Goal: Information Seeking & Learning: Learn about a topic

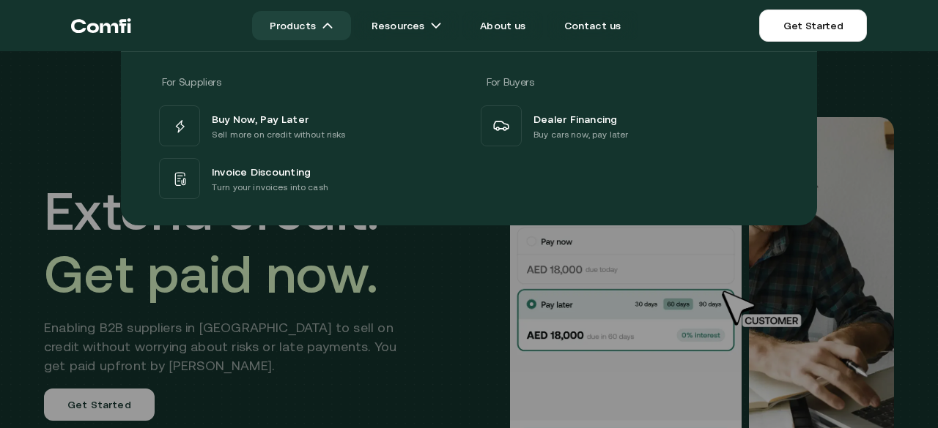
click at [305, 30] on link "Products" at bounding box center [301, 25] width 99 height 29
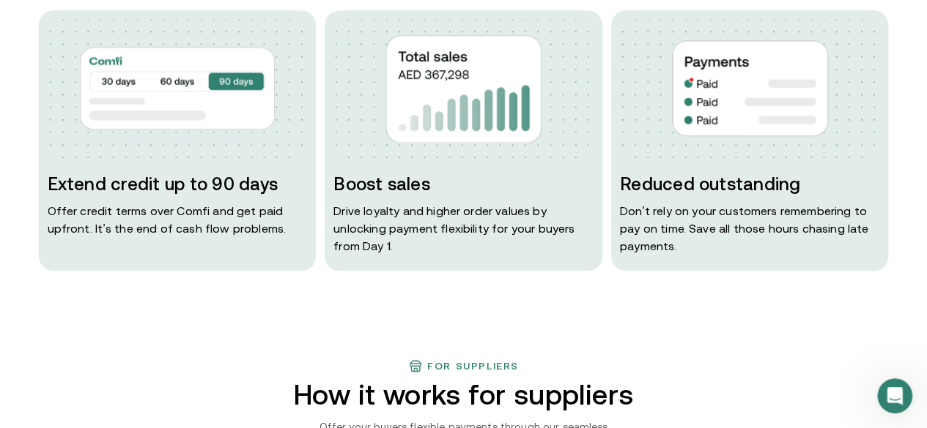
scroll to position [732, 0]
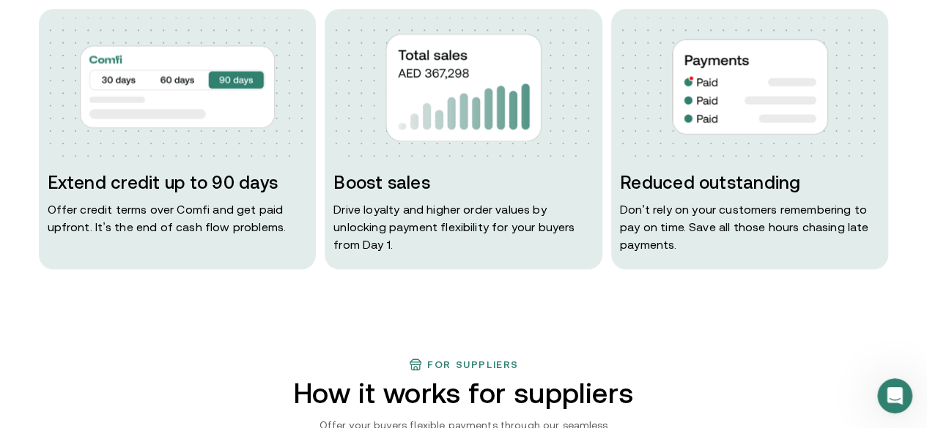
click at [233, 208] on div "Extend credit up to 90 days Offer credit terms over Comfi and get paid upfront.…" at bounding box center [178, 139] width 278 height 261
click at [445, 195] on h3 "Boost sales" at bounding box center [463, 182] width 260 height 23
click at [398, 195] on h3 "Boost sales" at bounding box center [463, 182] width 260 height 23
click at [396, 195] on h3 "Boost sales" at bounding box center [463, 182] width 260 height 23
click at [76, 215] on div "Extend credit up to 90 days Offer credit terms over Comfi and get paid upfront.…" at bounding box center [178, 139] width 278 height 261
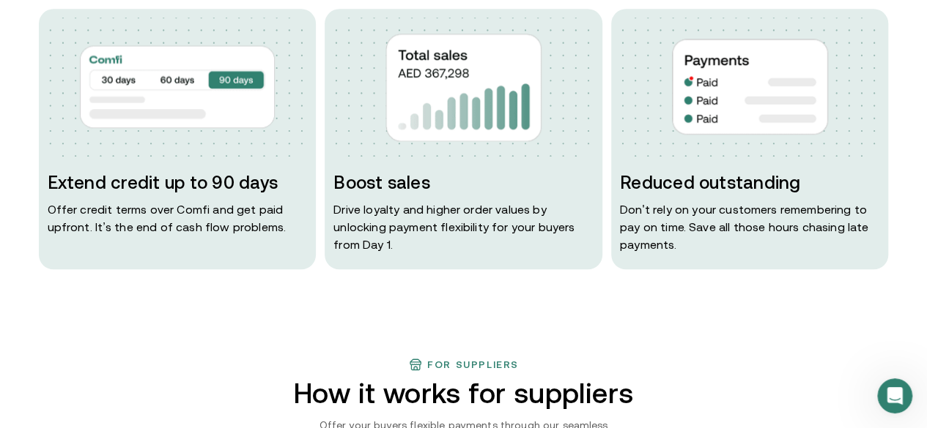
click at [548, 157] on img at bounding box center [463, 87] width 260 height 139
click at [163, 133] on img at bounding box center [177, 86] width 195 height 105
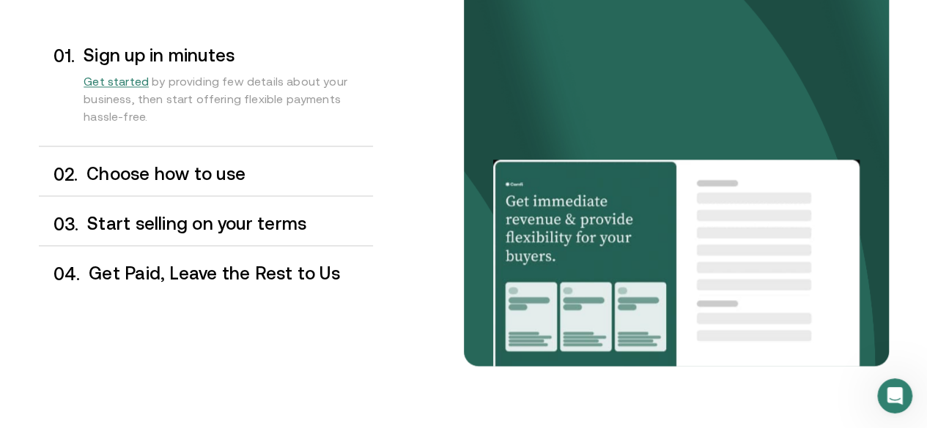
scroll to position [1245, 0]
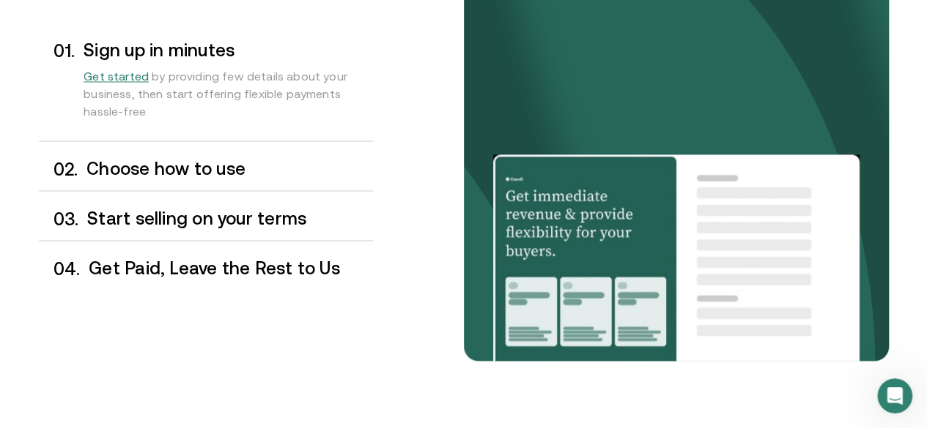
click at [136, 178] on h3 "Choose how to use" at bounding box center [229, 168] width 286 height 19
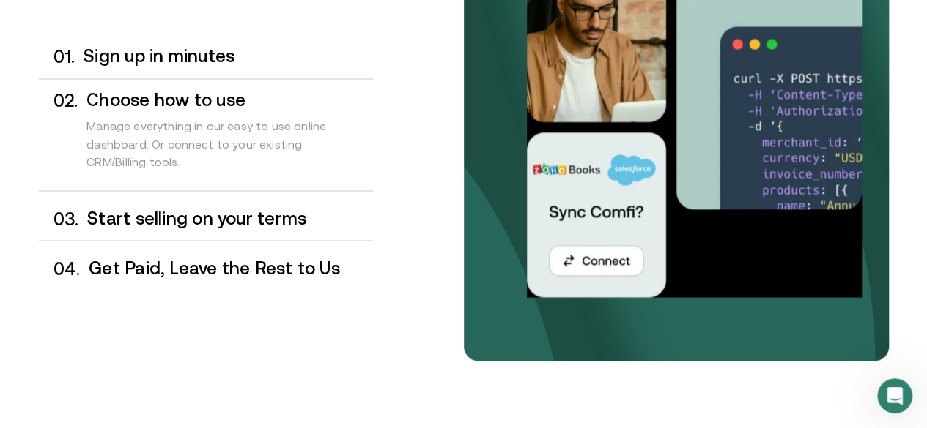
click at [223, 228] on h3 "Start selling on your terms" at bounding box center [229, 218] width 285 height 19
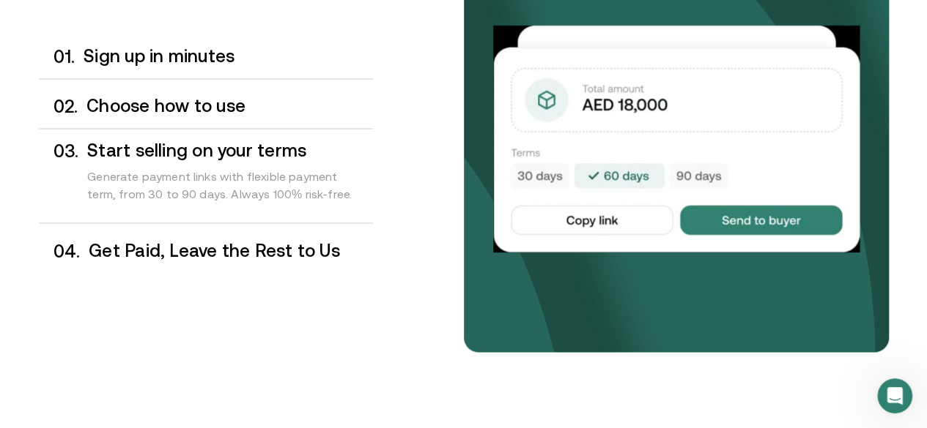
scroll to position [1254, 0]
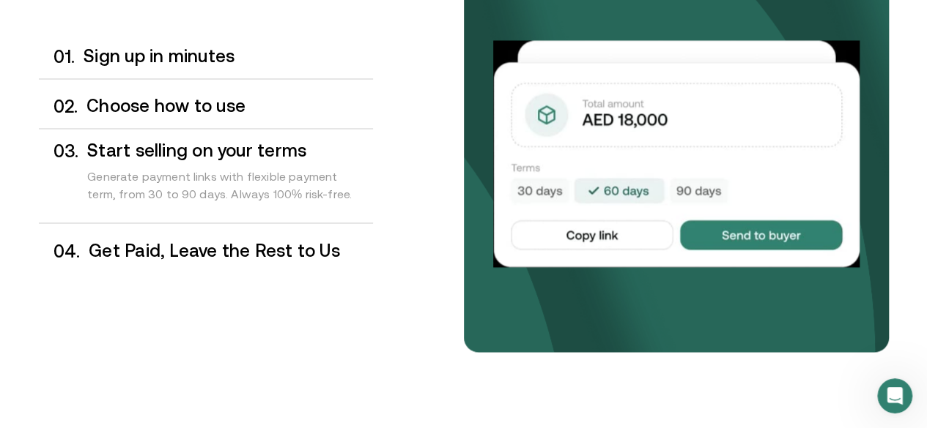
click at [152, 260] on h3 "Get Paid, Leave the Rest to Us" at bounding box center [230, 250] width 283 height 19
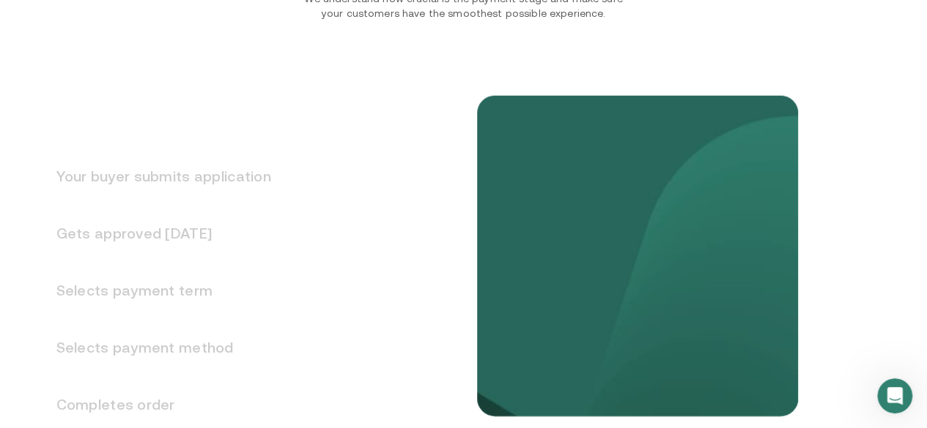
scroll to position [1887, 0]
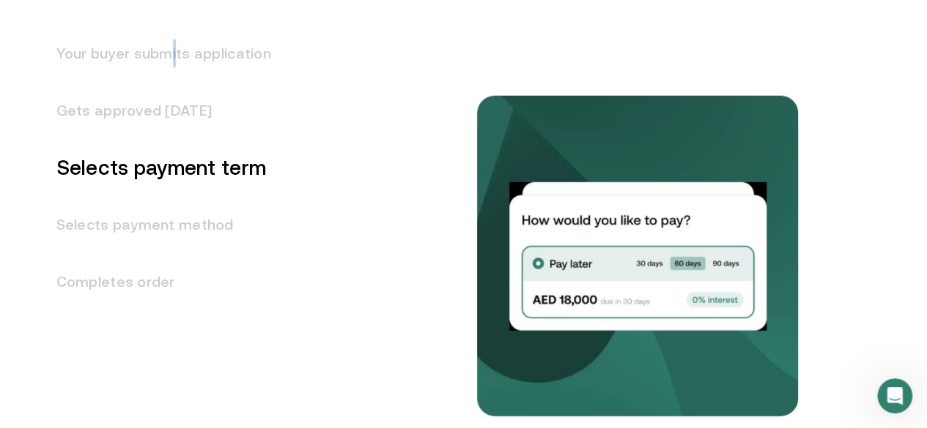
click at [177, 82] on h3 "Your buyer submits application" at bounding box center [155, 53] width 232 height 57
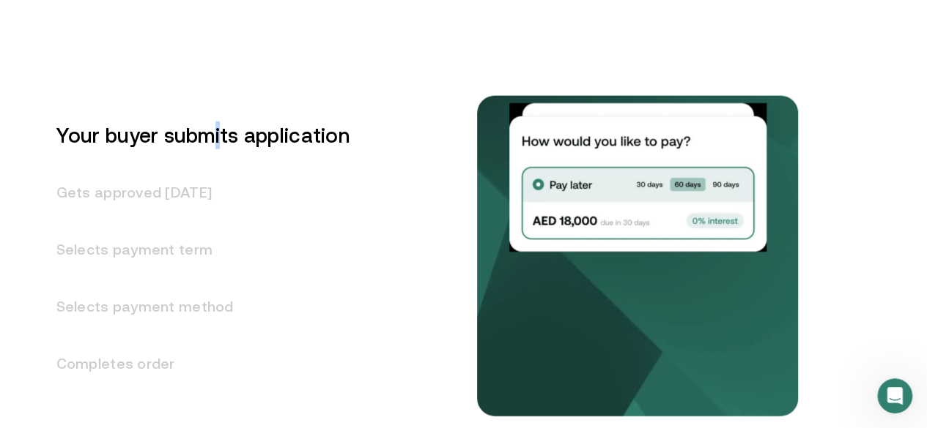
scroll to position [1800, 0]
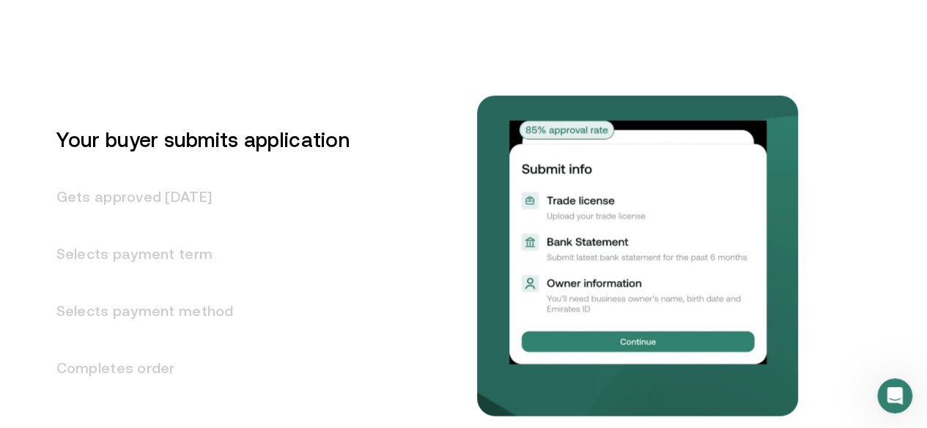
click at [171, 226] on h3 "Gets approved [DATE]" at bounding box center [194, 196] width 311 height 57
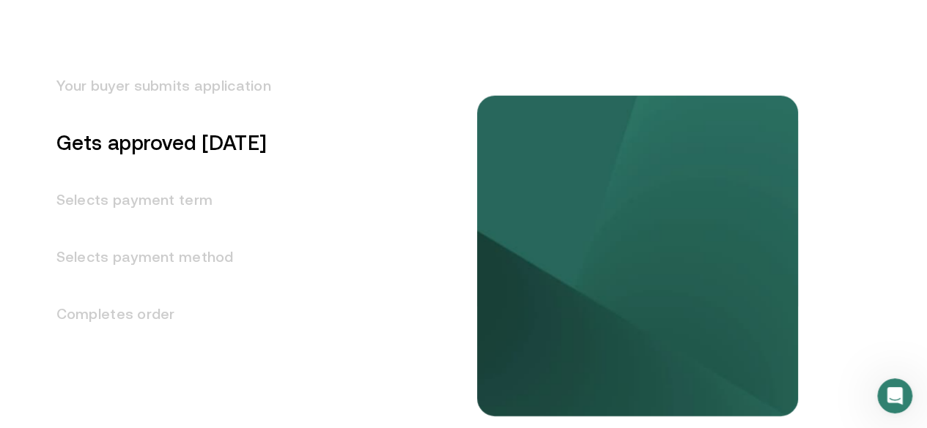
scroll to position [1858, 0]
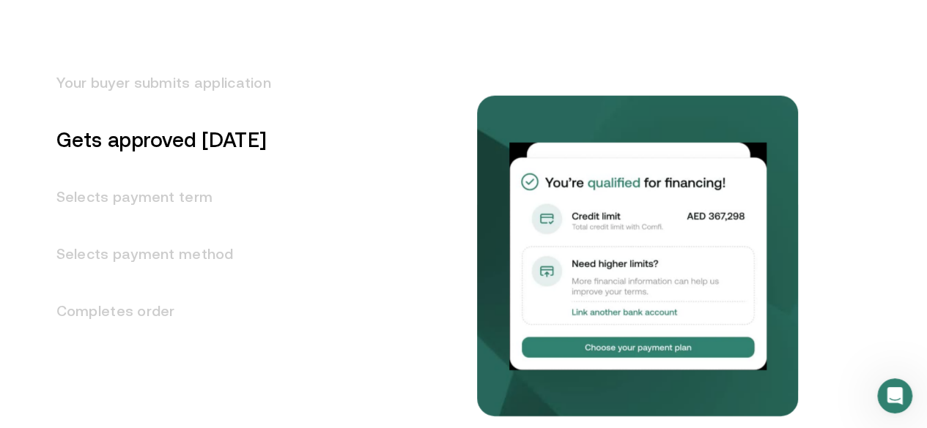
click at [168, 226] on h3 "Selects payment term" at bounding box center [155, 196] width 232 height 57
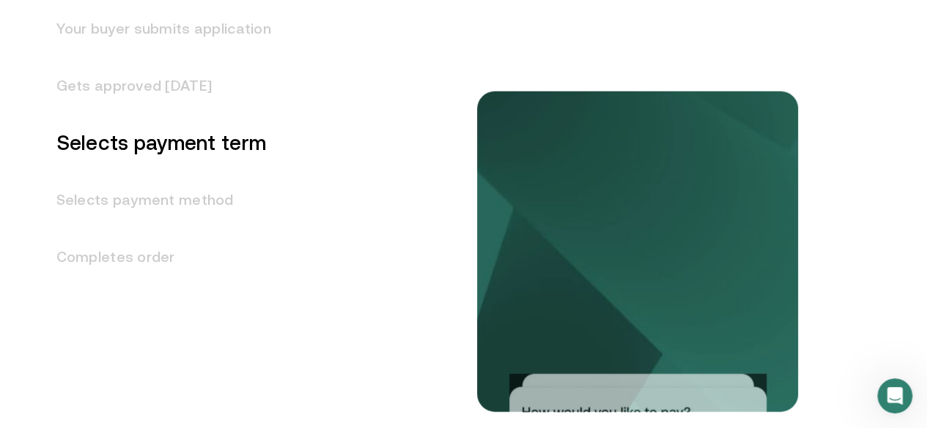
scroll to position [1915, 0]
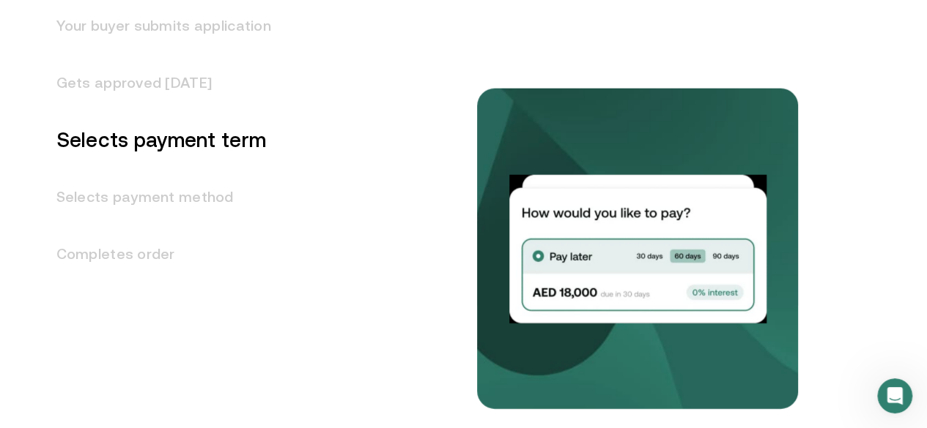
click at [153, 111] on h3 "Gets approved [DATE]" at bounding box center [155, 82] width 232 height 57
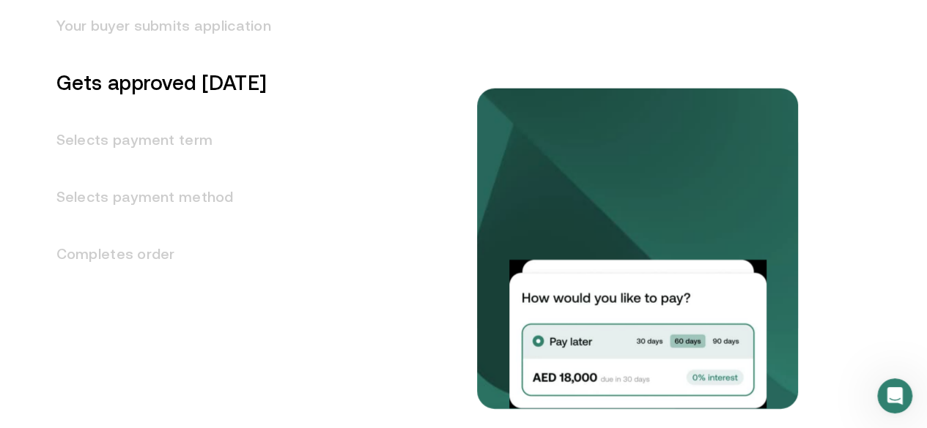
scroll to position [1858, 0]
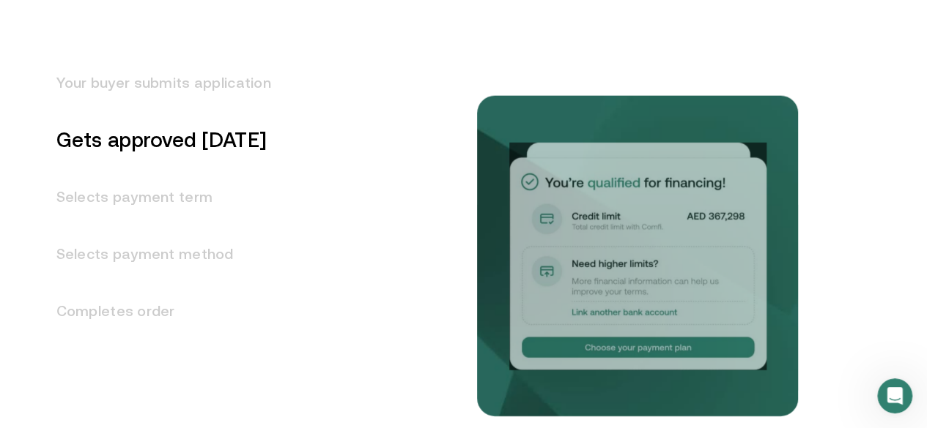
click at [156, 226] on h3 "Selects payment term" at bounding box center [155, 196] width 232 height 57
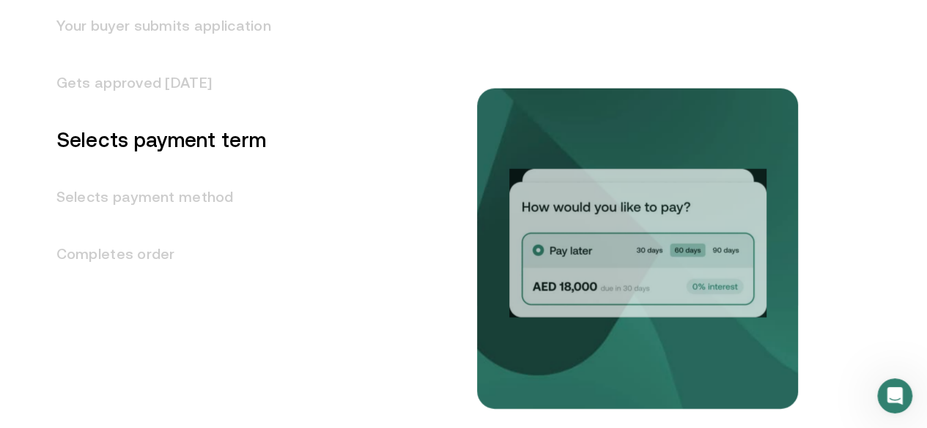
click at [160, 226] on h3 "Selects payment method" at bounding box center [155, 196] width 232 height 57
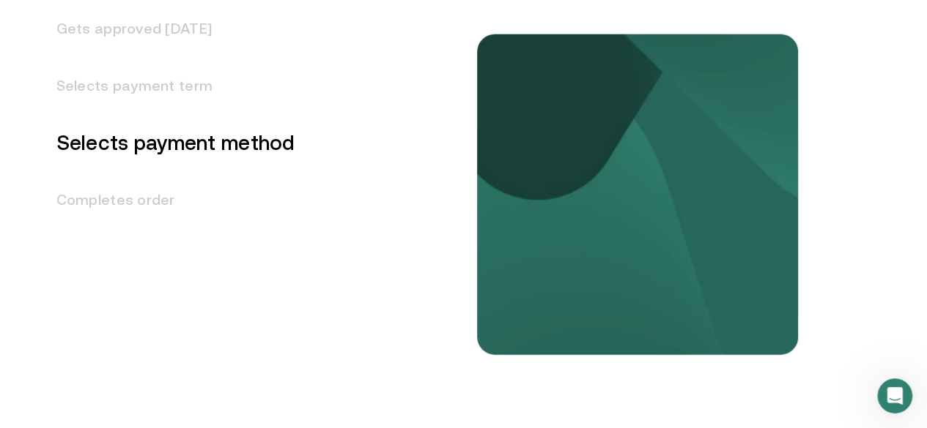
scroll to position [1972, 0]
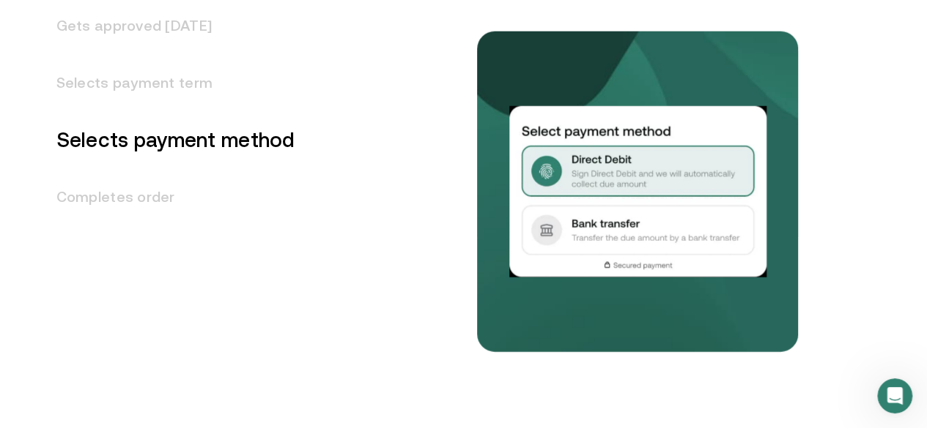
click at [164, 226] on h3 "Completes order" at bounding box center [167, 196] width 256 height 57
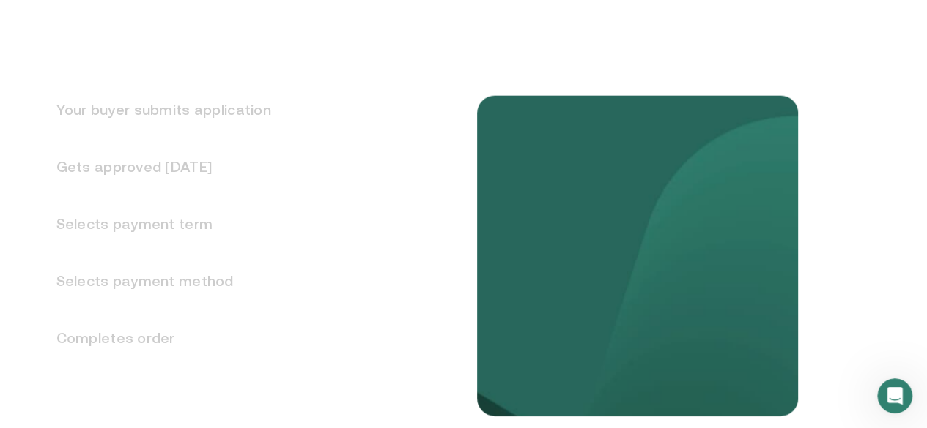
scroll to position [1831, 0]
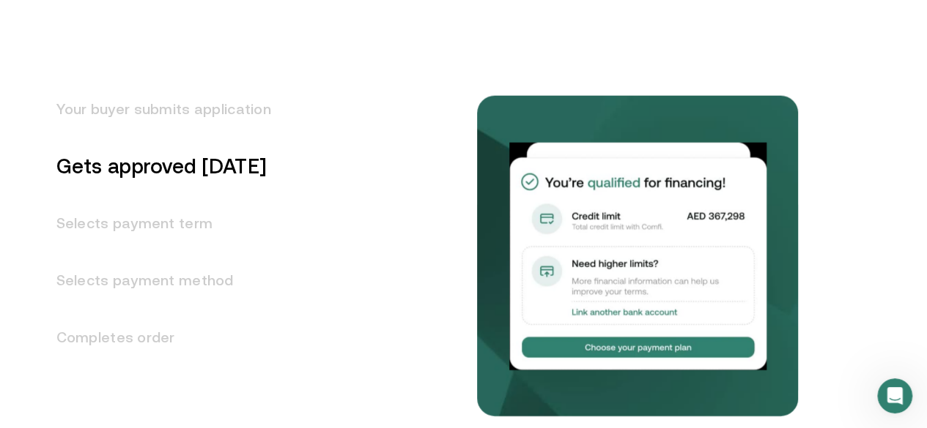
click at [163, 138] on h3 "Your buyer submits application" at bounding box center [155, 109] width 232 height 57
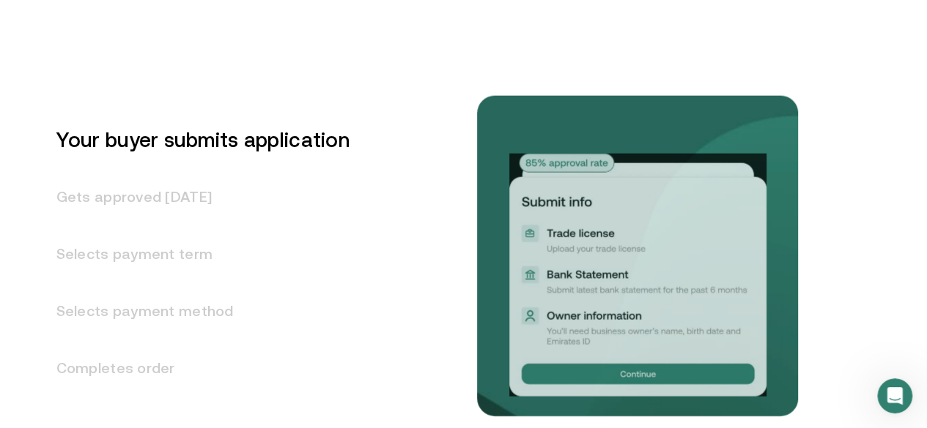
click at [163, 226] on h3 "Gets approved [DATE]" at bounding box center [194, 196] width 311 height 57
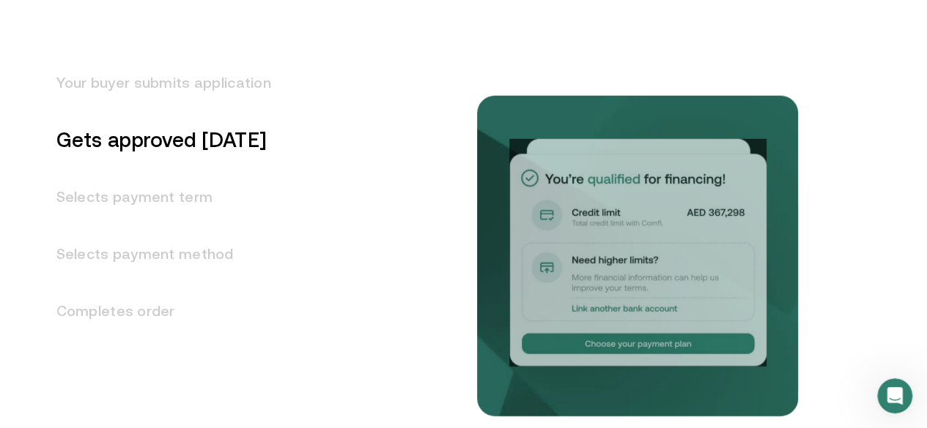
click at [163, 226] on h3 "Selects payment term" at bounding box center [155, 196] width 232 height 57
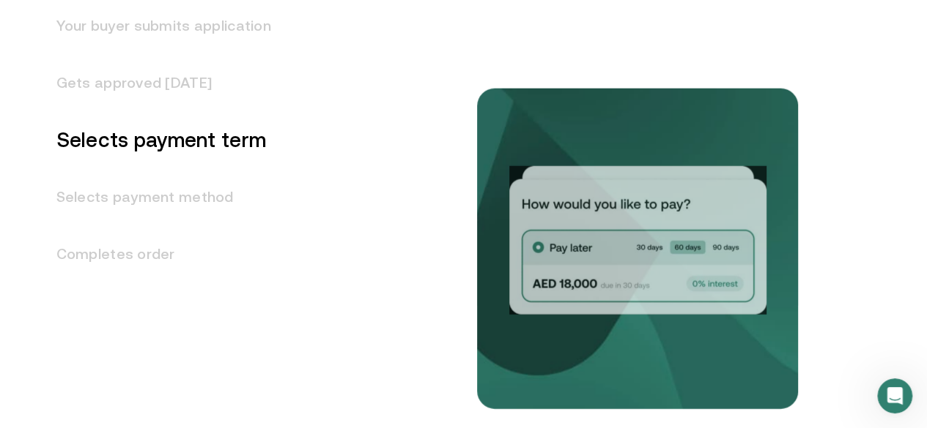
click at [155, 226] on h3 "Selects payment method" at bounding box center [155, 196] width 232 height 57
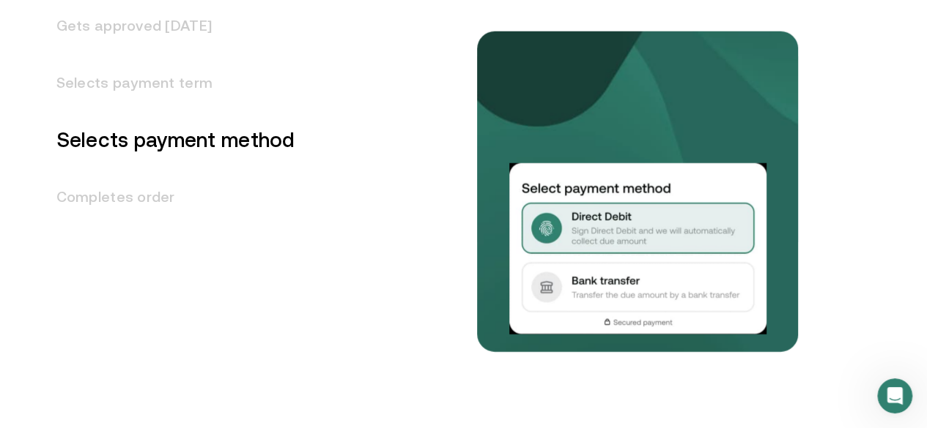
click at [152, 226] on h3 "Completes order" at bounding box center [167, 196] width 256 height 57
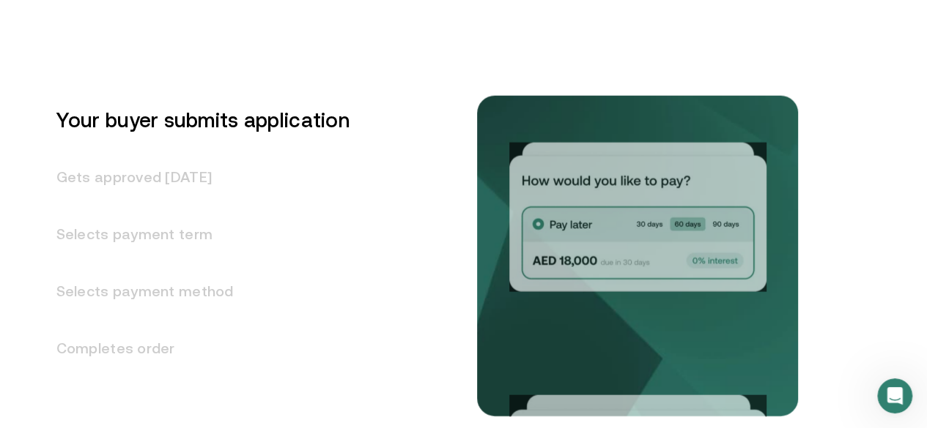
scroll to position [1809, 0]
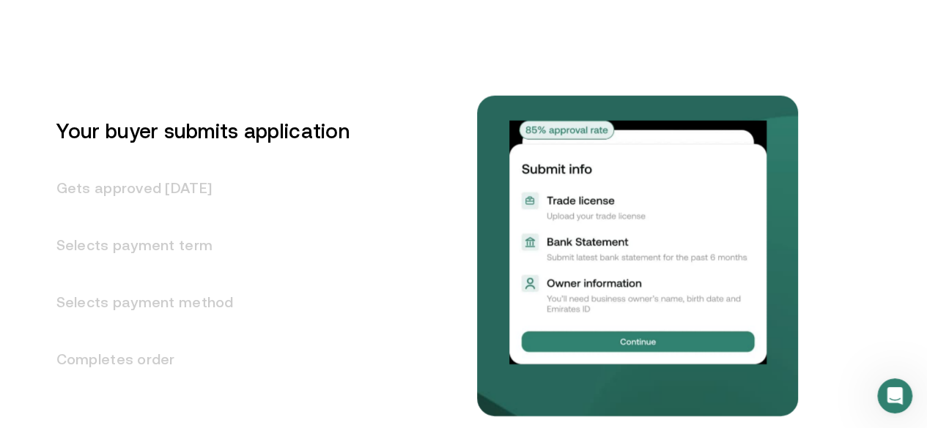
click at [188, 274] on h3 "Selects payment term" at bounding box center [194, 245] width 311 height 57
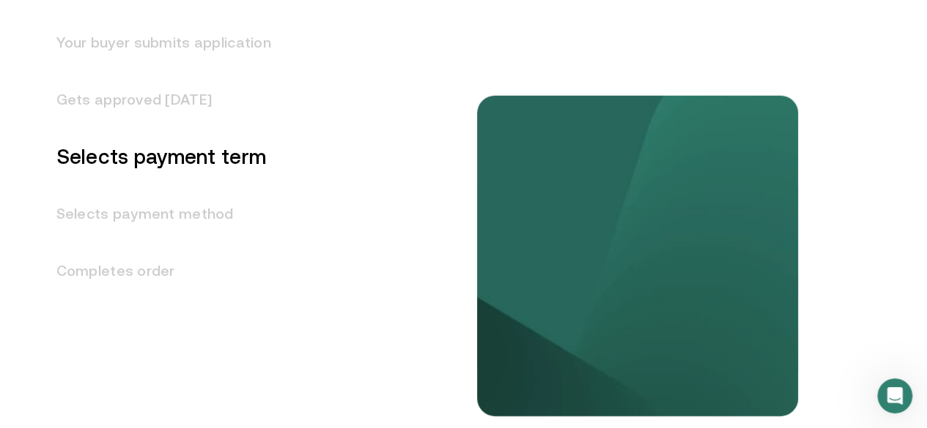
scroll to position [1915, 0]
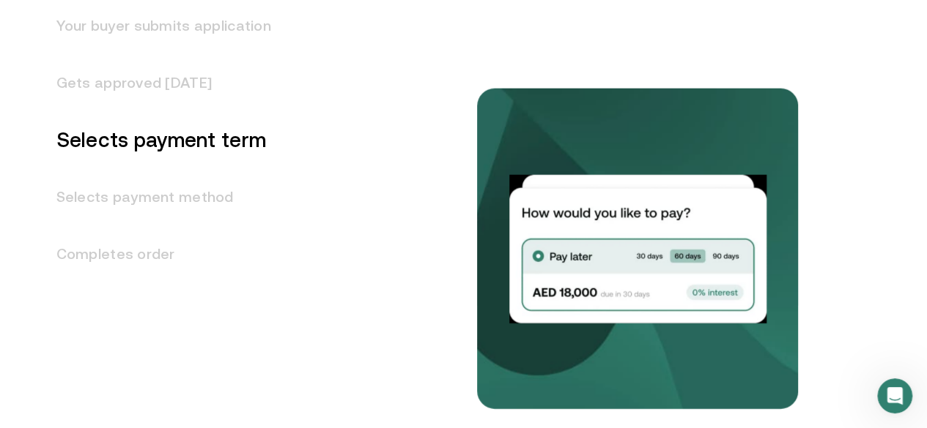
click at [190, 226] on h3 "Selects payment method" at bounding box center [155, 196] width 232 height 57
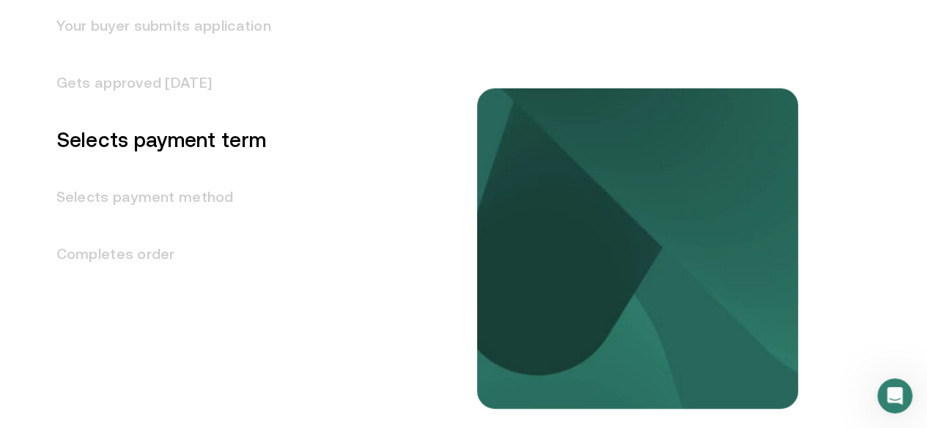
scroll to position [1972, 0]
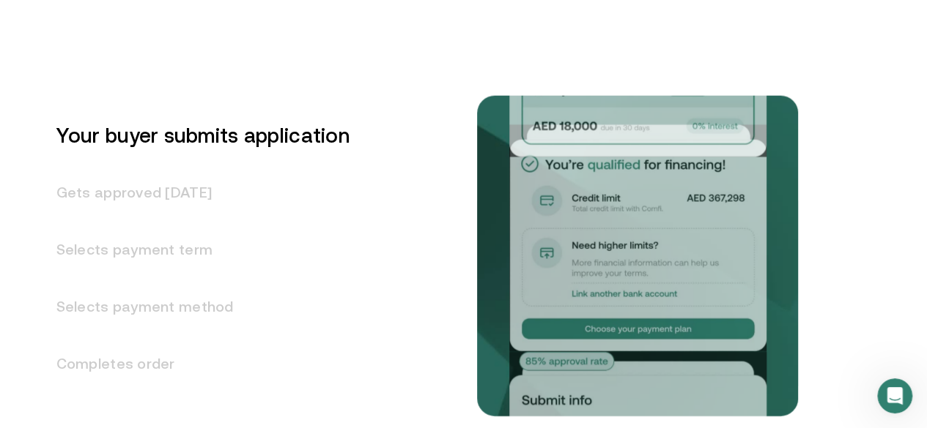
scroll to position [1800, 0]
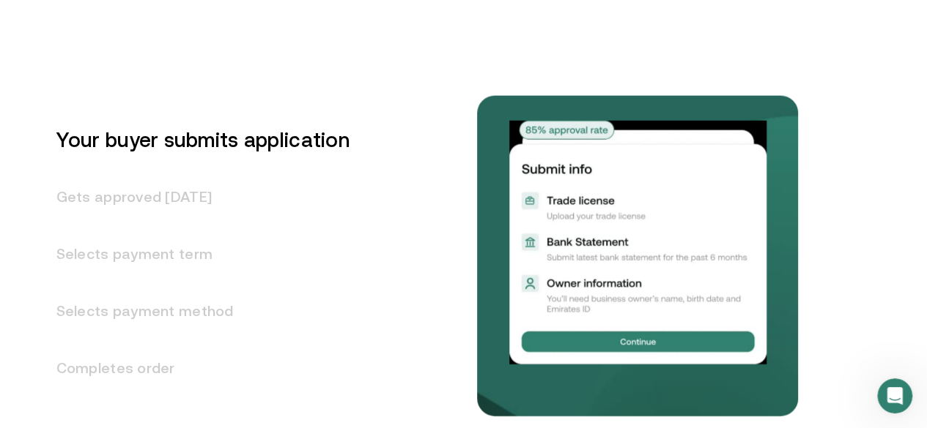
click at [142, 226] on h3 "Gets approved [DATE]" at bounding box center [194, 196] width 311 height 57
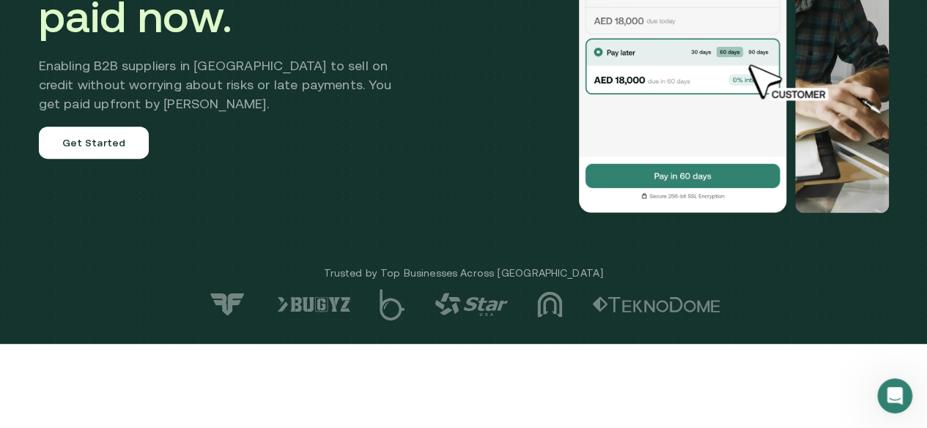
scroll to position [0, 0]
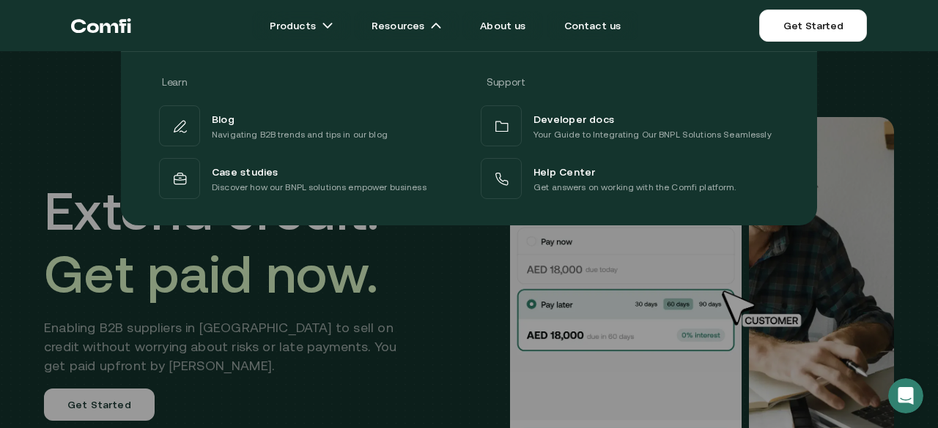
click at [16, 164] on div "Learn Support Blog Navigating B2B trends and tips in our blog Developer docs Yo…" at bounding box center [469, 132] width 938 height 185
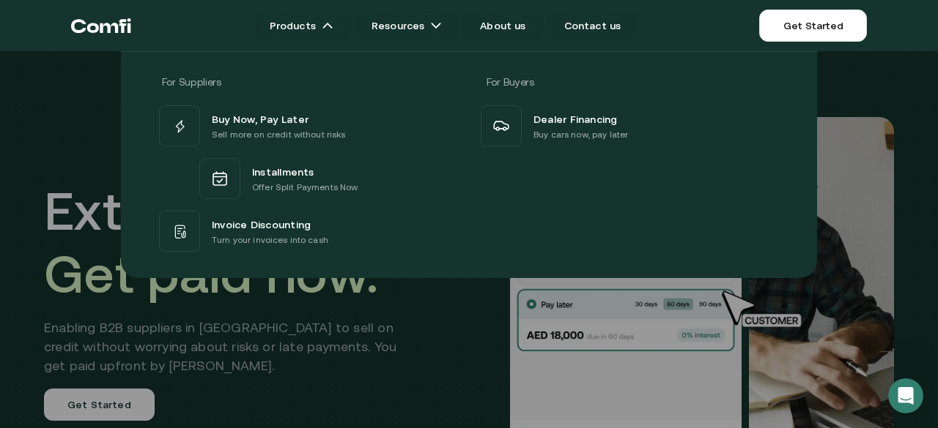
click at [1, 232] on div "For Suppliers For Buyers Buy Now, Pay Later Sell more on credit without risks I…" at bounding box center [469, 159] width 938 height 238
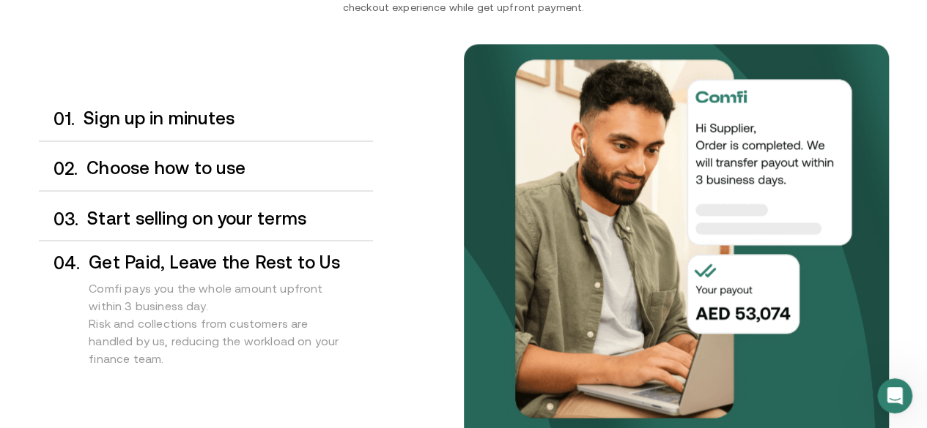
scroll to position [1172, 0]
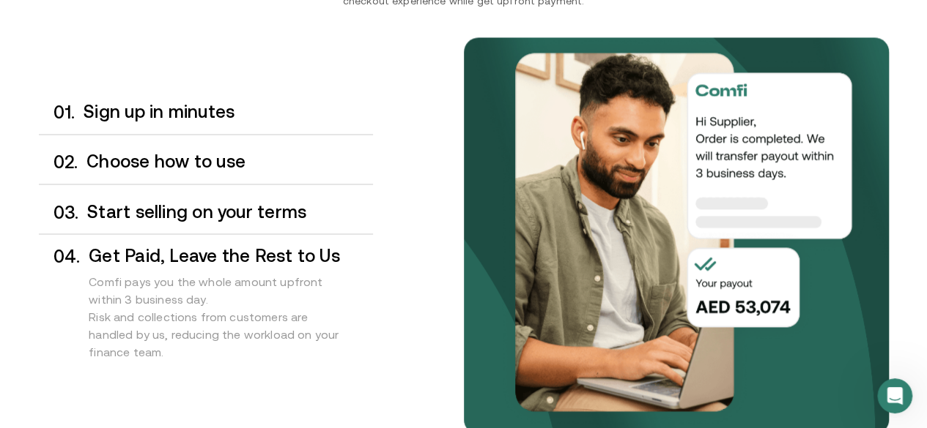
click at [144, 134] on div "0 1 . Sign up in minutes" at bounding box center [206, 112] width 334 height 43
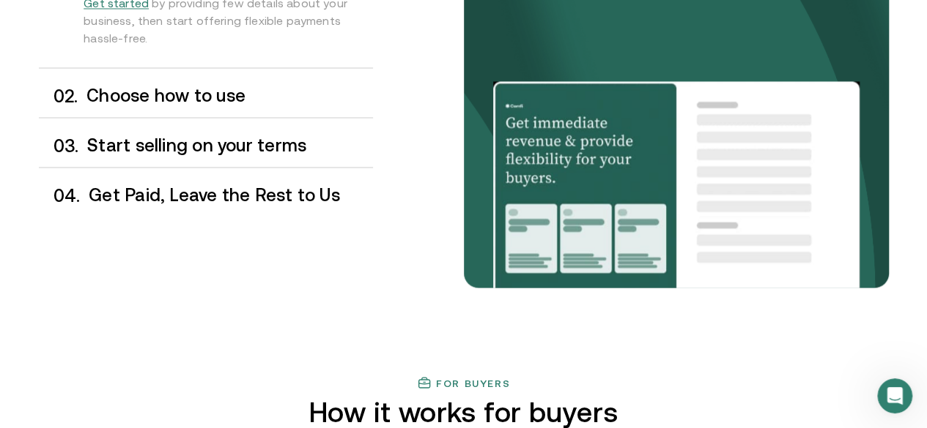
click at [114, 105] on h3 "Choose how to use" at bounding box center [229, 95] width 286 height 19
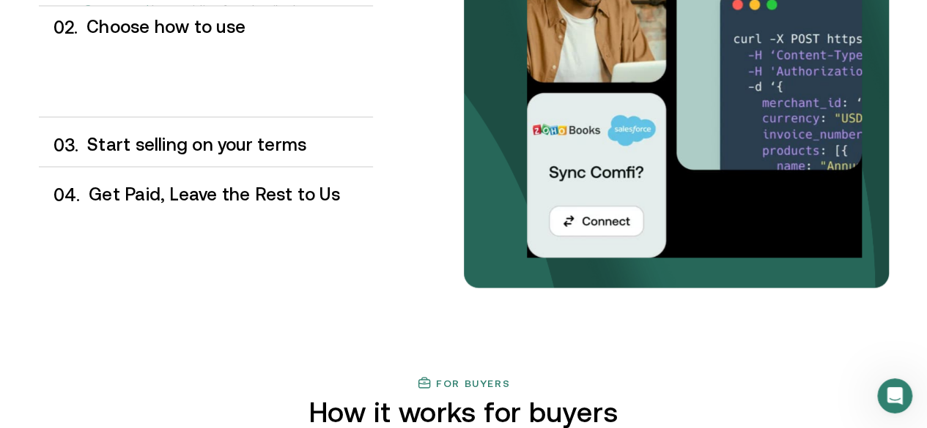
click at [217, 154] on h3 "Start selling on your terms" at bounding box center [229, 144] width 285 height 19
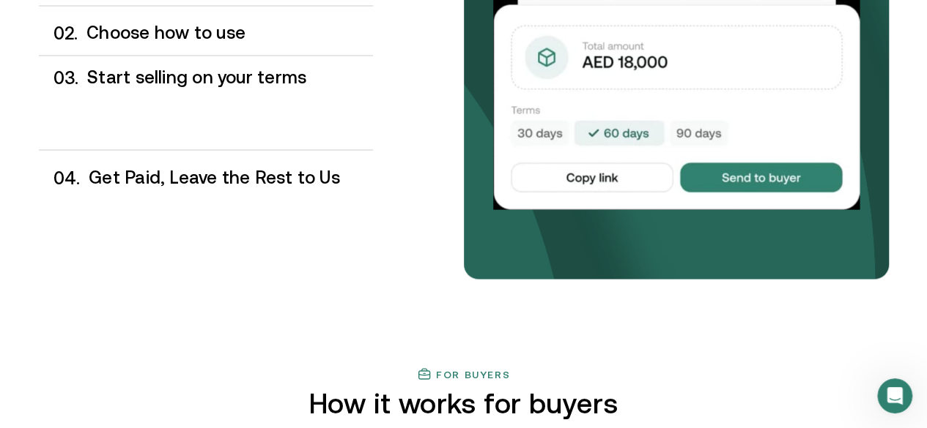
click at [177, 199] on div "0 1 . Sign up in minutes 0 2 . Choose how to use Manage everything in our easy …" at bounding box center [206, 80] width 334 height 237
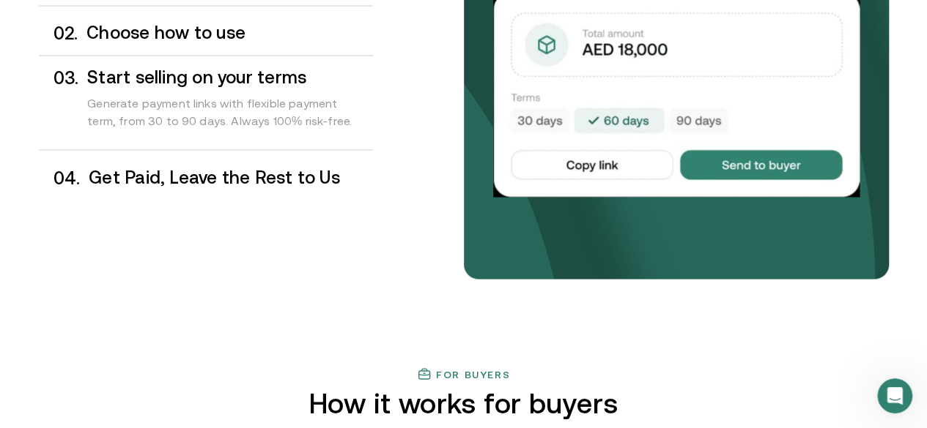
click at [179, 187] on h3 "Get Paid, Leave the Rest to Us" at bounding box center [230, 177] width 283 height 19
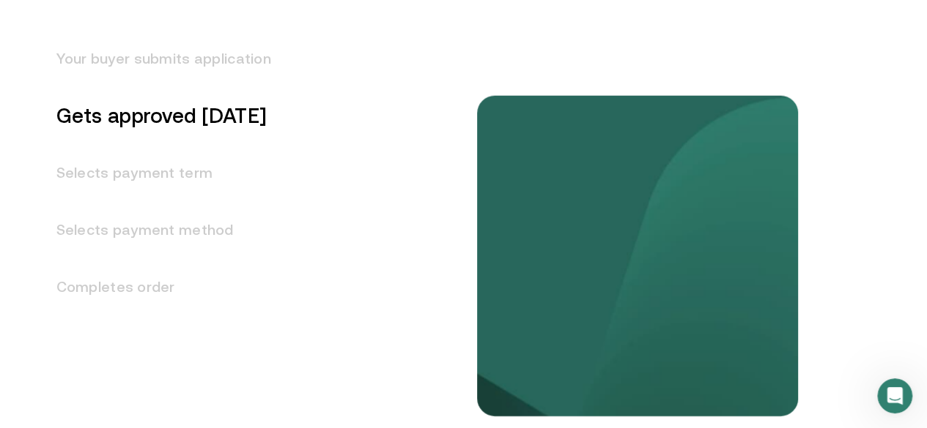
scroll to position [1887, 0]
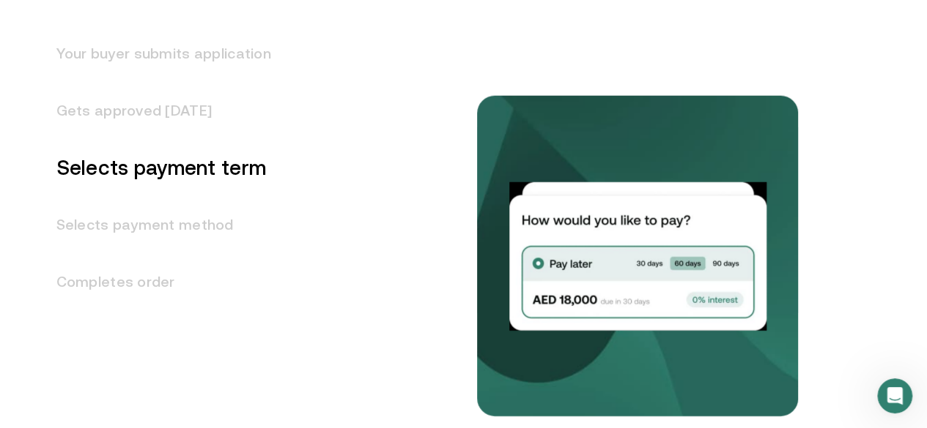
click at [167, 82] on h3 "Your buyer submits application" at bounding box center [155, 53] width 232 height 57
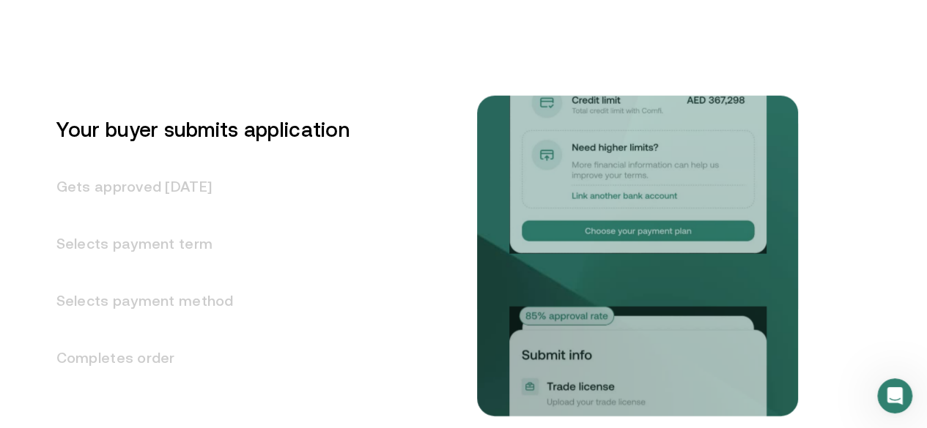
scroll to position [1800, 0]
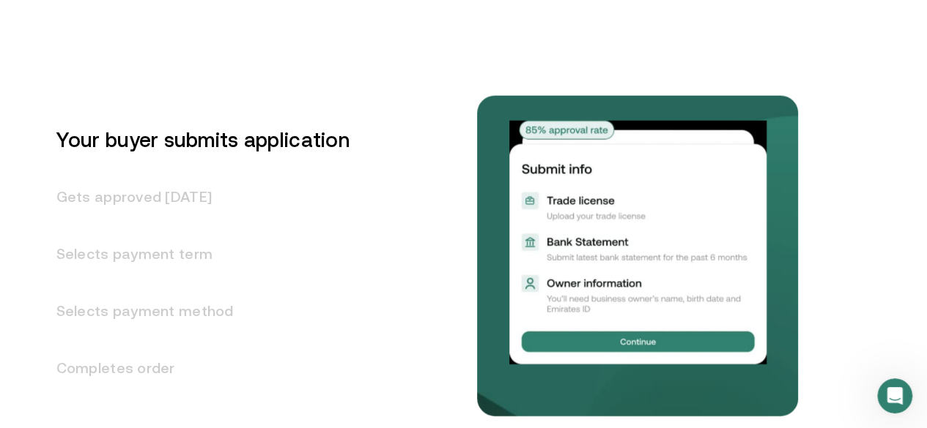
click at [166, 226] on h3 "Gets approved [DATE]" at bounding box center [194, 196] width 311 height 57
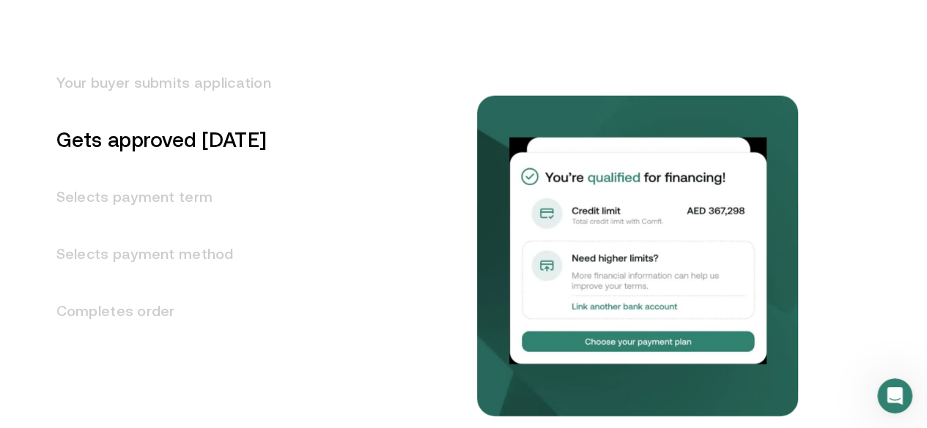
click at [142, 226] on h3 "Selects payment term" at bounding box center [155, 196] width 232 height 57
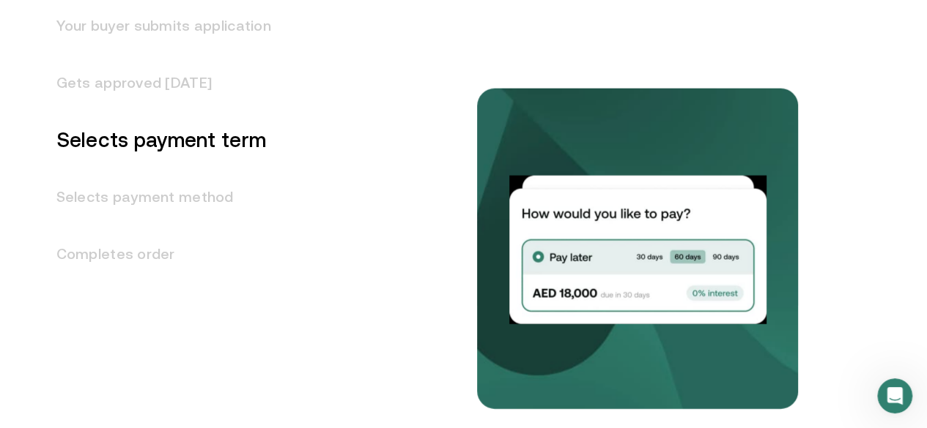
click at [185, 226] on h3 "Selects payment method" at bounding box center [155, 196] width 232 height 57
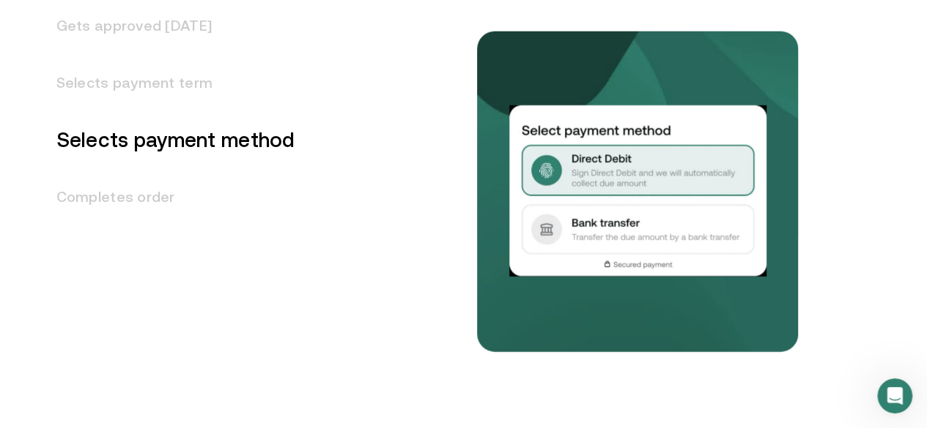
click at [118, 226] on h3 "Completes order" at bounding box center [167, 196] width 256 height 57
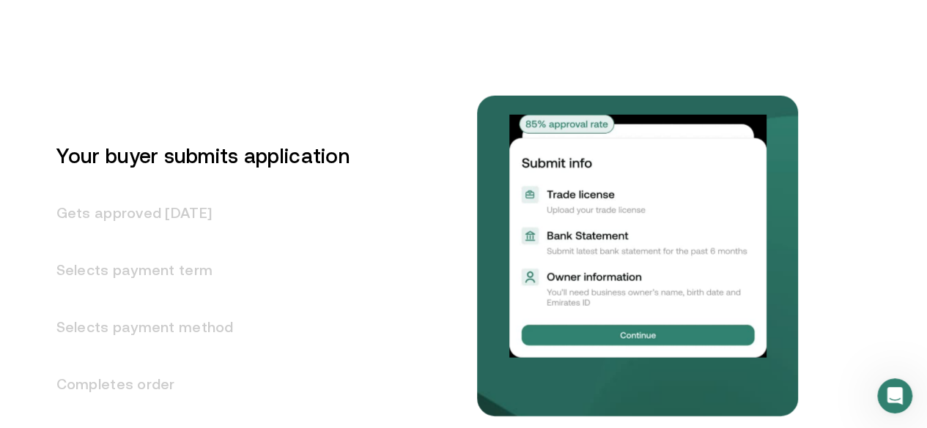
click at [173, 185] on h3 "Your buyer submits application" at bounding box center [194, 155] width 311 height 57
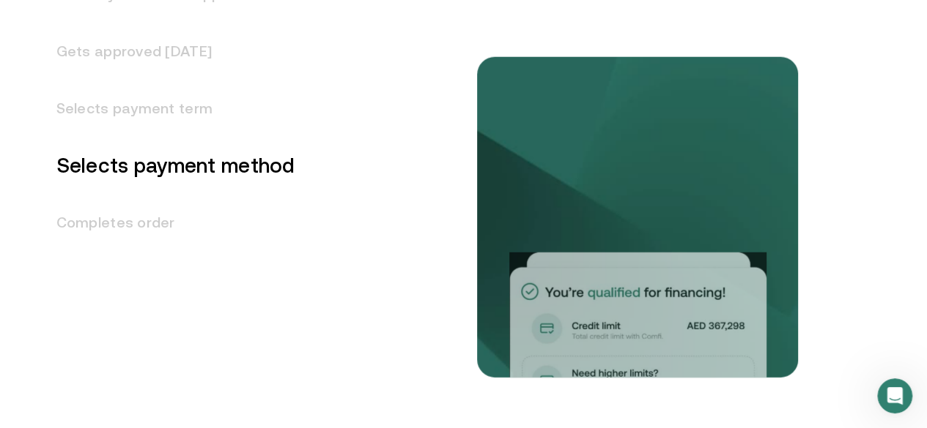
scroll to position [1947, 0]
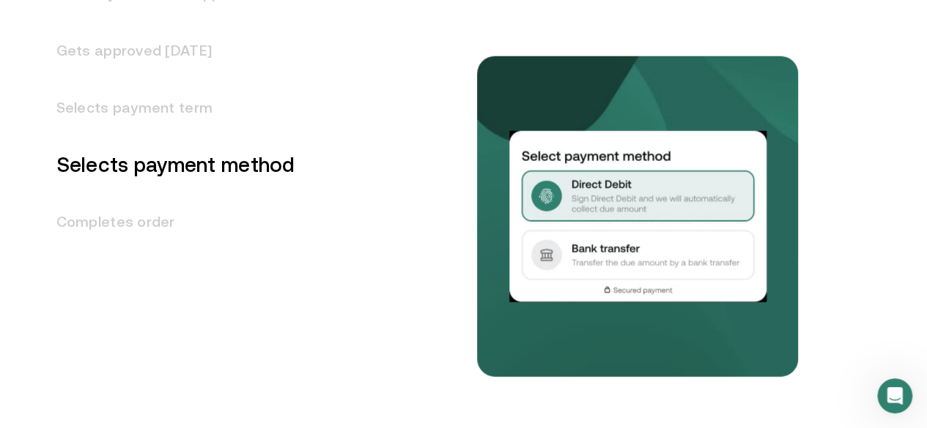
click at [155, 251] on h3 "Completes order" at bounding box center [167, 221] width 256 height 57
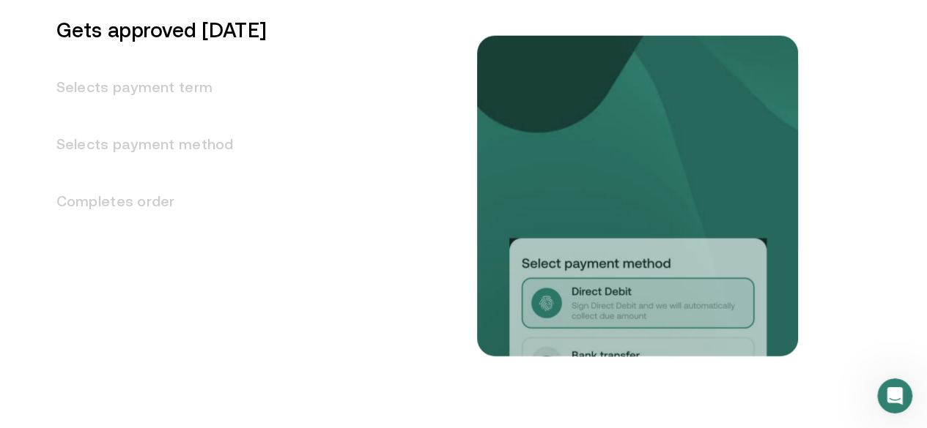
scroll to position [1882, 0]
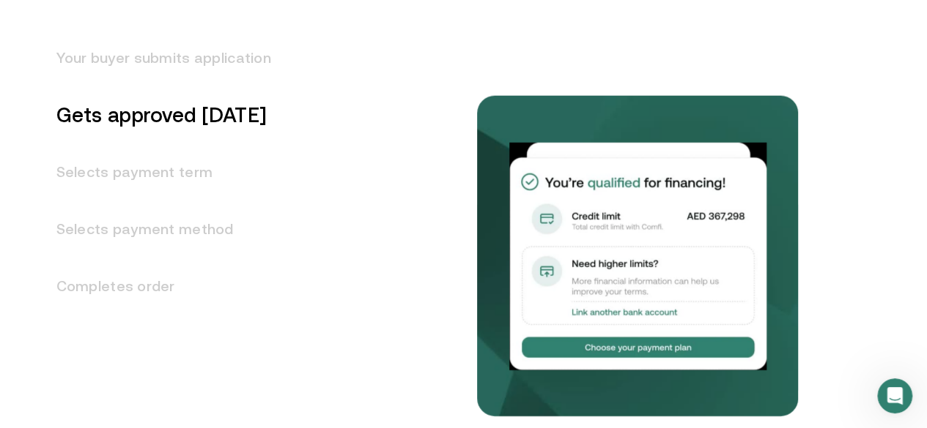
click at [162, 86] on h3 "Your buyer submits application" at bounding box center [155, 57] width 232 height 57
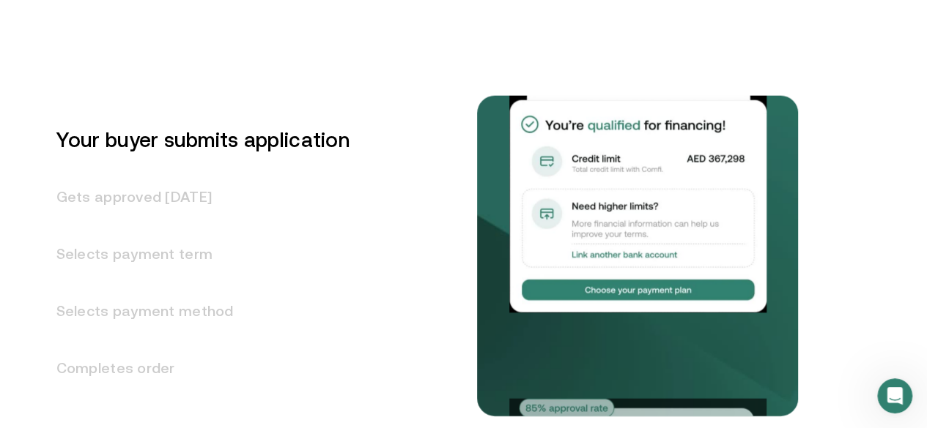
scroll to position [1800, 0]
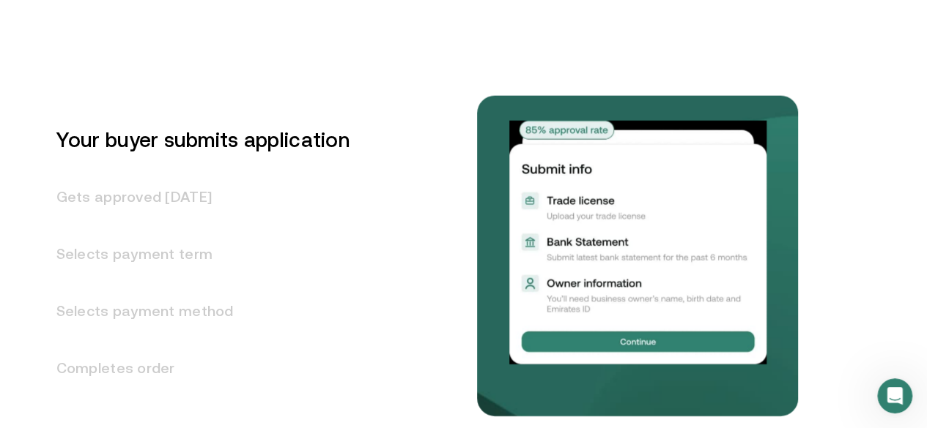
click at [124, 226] on h3 "Gets approved [DATE]" at bounding box center [194, 196] width 311 height 57
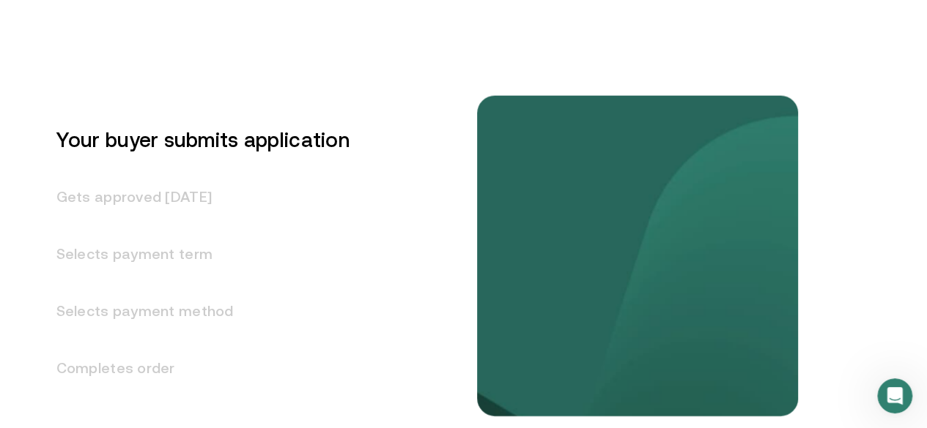
scroll to position [1858, 0]
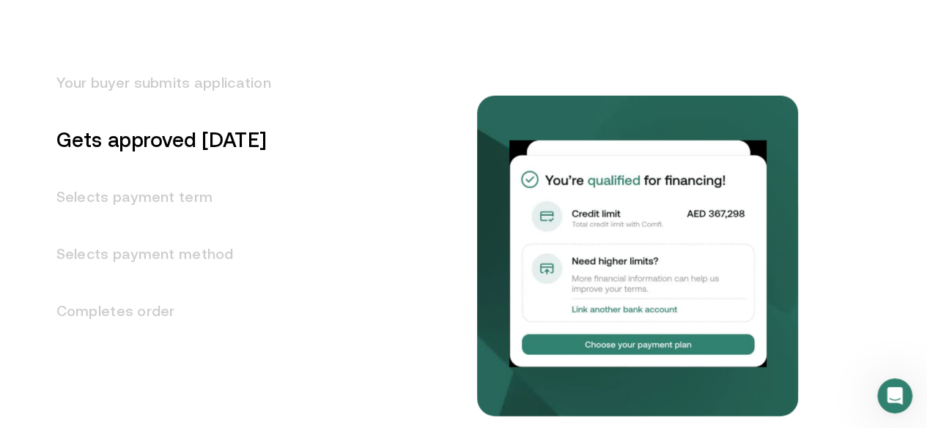
click at [172, 226] on h3 "Selects payment term" at bounding box center [155, 196] width 232 height 57
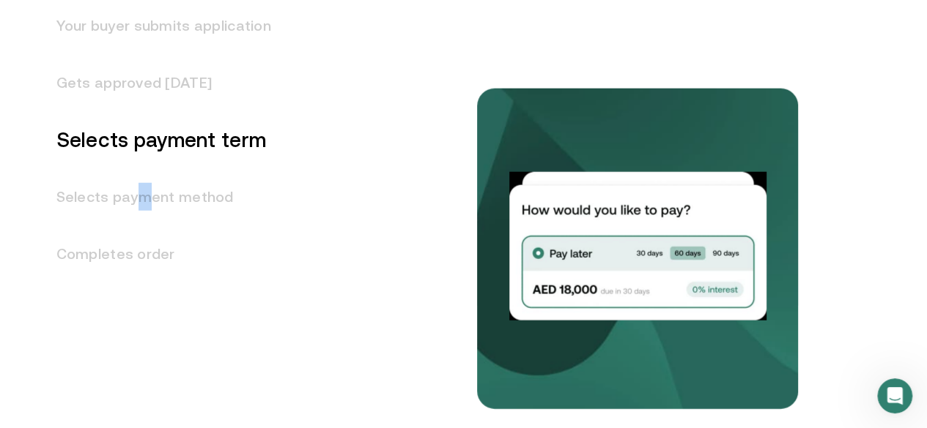
click at [151, 226] on h3 "Selects payment method" at bounding box center [155, 196] width 232 height 57
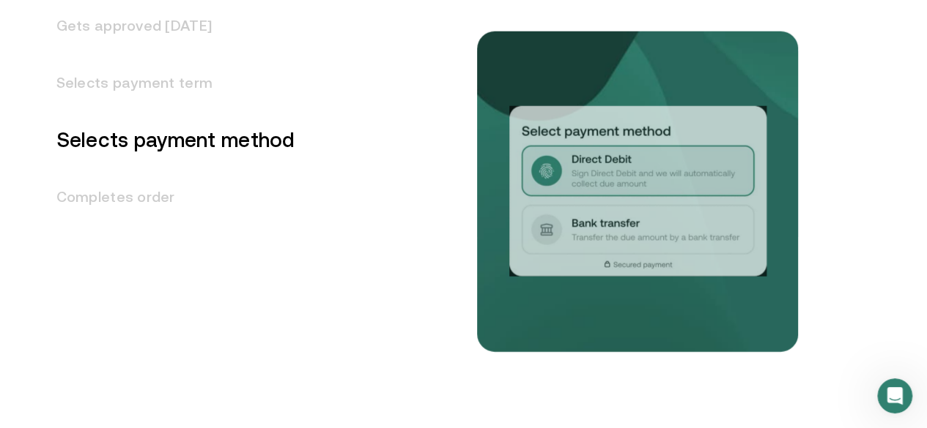
click at [113, 226] on h3 "Completes order" at bounding box center [167, 196] width 256 height 57
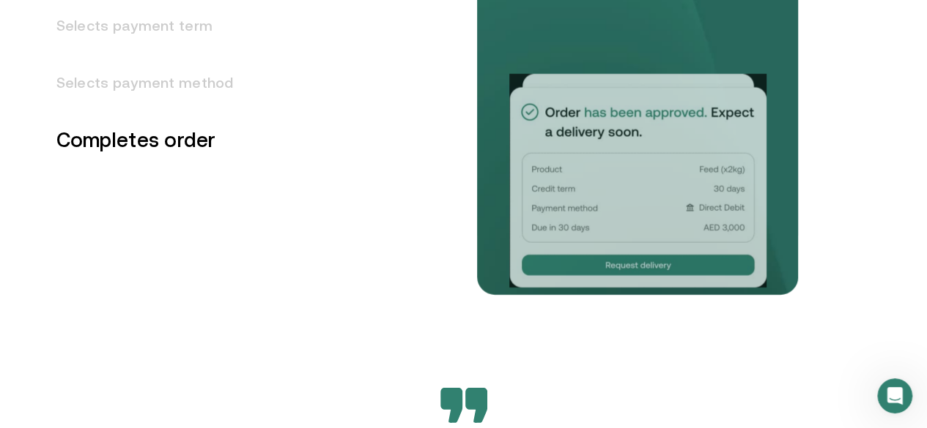
click at [180, 283] on div "Your buyer submits application Gets approved [DATE] Selects payment term Select…" at bounding box center [195, 70] width 313 height 461
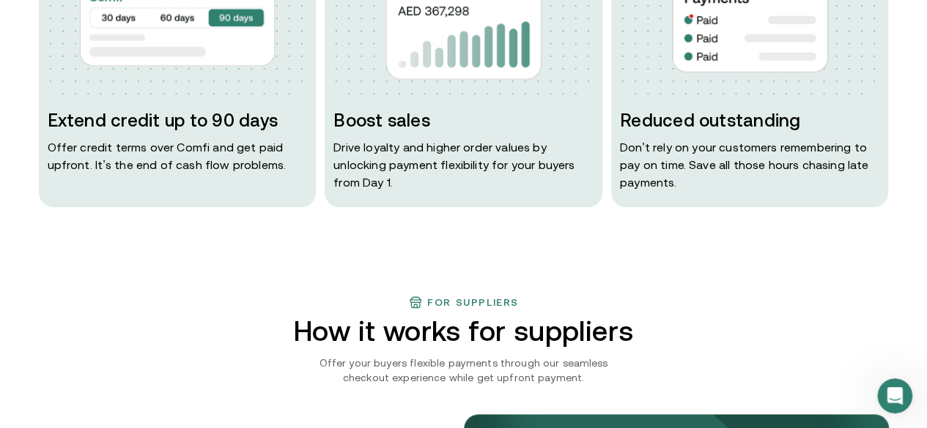
scroll to position [806, 0]
